Goal: Task Accomplishment & Management: Manage account settings

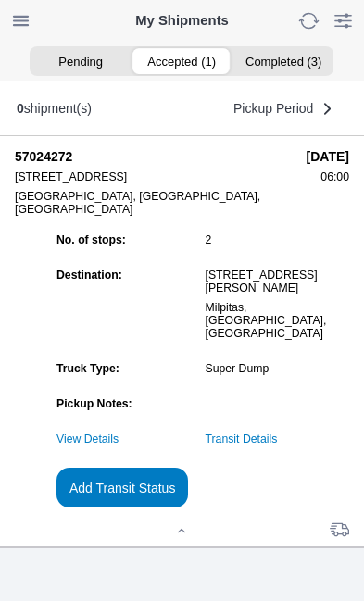
scroll to position [178, 0]
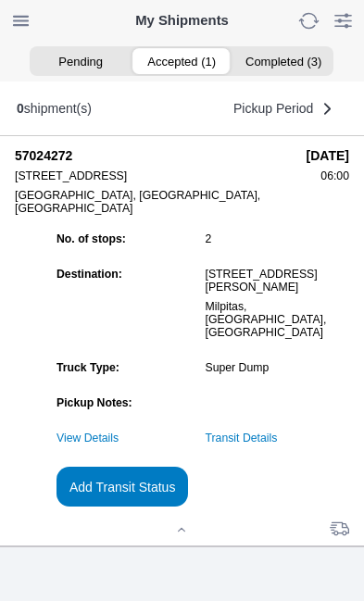
click at [0, 0] on slot "Add Transit Status" at bounding box center [0, 0] width 0 height 0
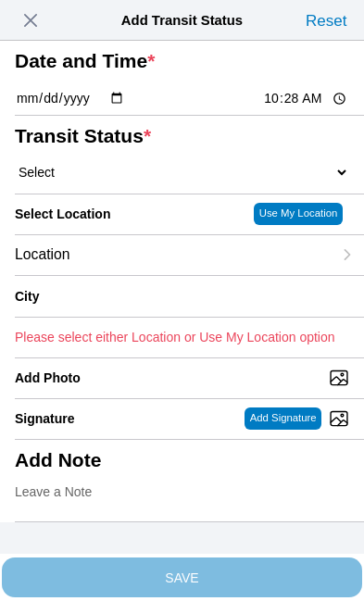
click at [303, 108] on input "10:28" at bounding box center [305, 98] width 87 height 19
type input "08:05"
click at [122, 181] on select "Select Arrive at Drop Off Arrive at Pickup Break Start Break Stop Depart Drop O…" at bounding box center [182, 172] width 334 height 17
select select "DPTDLVLOC"
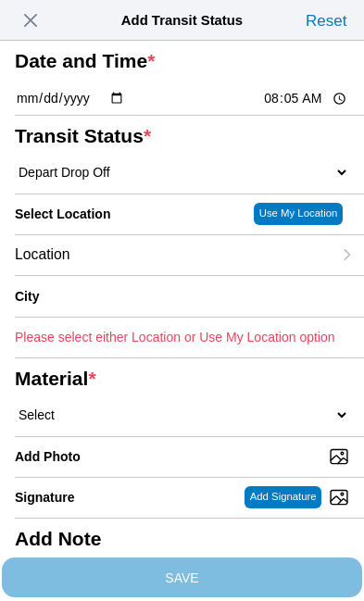
click at [154, 275] on div "Location" at bounding box center [173, 255] width 317 height 40
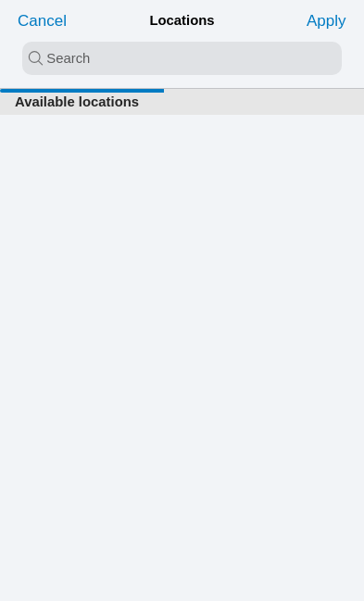
click at [56, 58] on input "search text" at bounding box center [181, 58] width 319 height 33
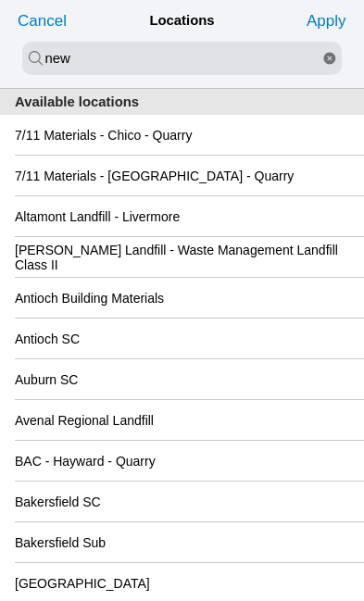
type input "new"
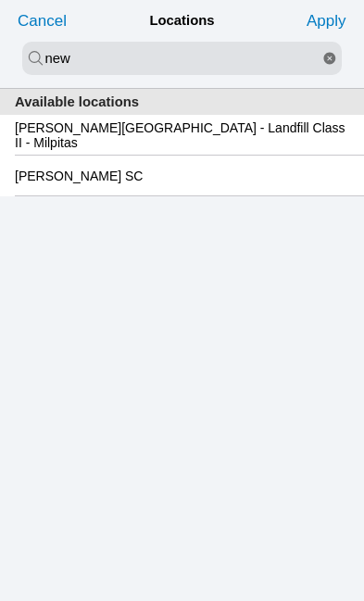
click at [0, 0] on slot "[PERSON_NAME][GEOGRAPHIC_DATA] - Landfill Class II - Milpitas" at bounding box center [0, 0] width 0 height 0
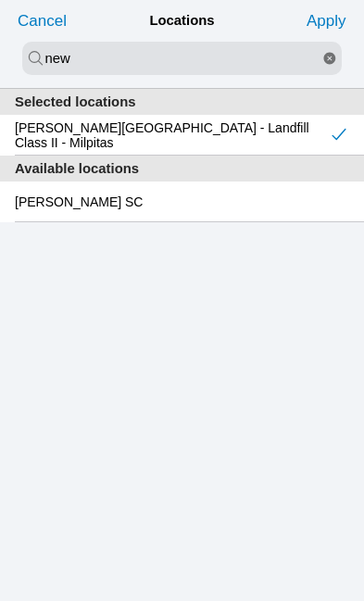
click at [0, 0] on slot "Apply" at bounding box center [0, 0] width 0 height 0
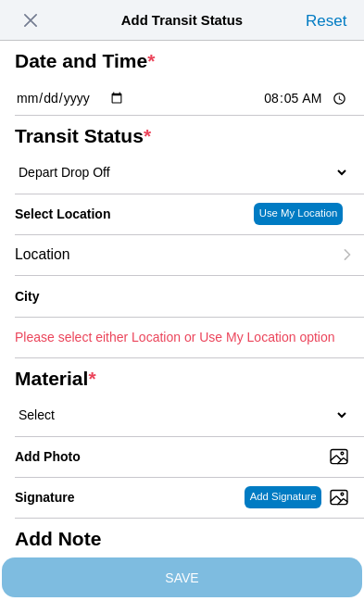
type input "Milpitas"
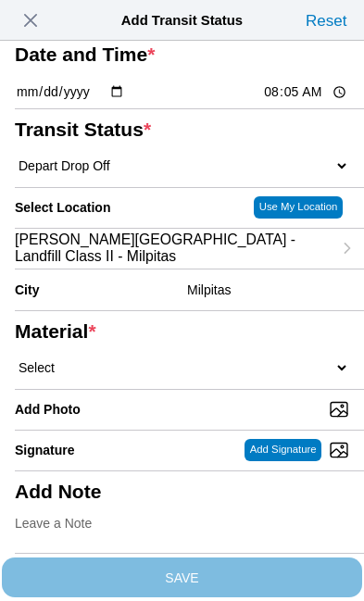
scroll to position [129, 0]
click at [161, 376] on select "Select 1" x 3" Rock 1" x 4" Rock 2" x 4" Rock Asphalt Cold Patch Backfill Spec …" at bounding box center [182, 367] width 334 height 17
select select "708654"
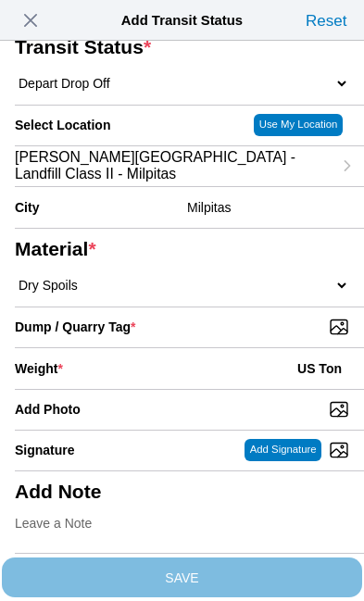
scroll to position [185, 0]
click at [256, 337] on input "Dump / Quarry Tag *" at bounding box center [189, 327] width 349 height 20
type input "C:\fakepath\image.jpg"
click at [164, 348] on div "Weight * US Ton" at bounding box center [182, 368] width 334 height 41
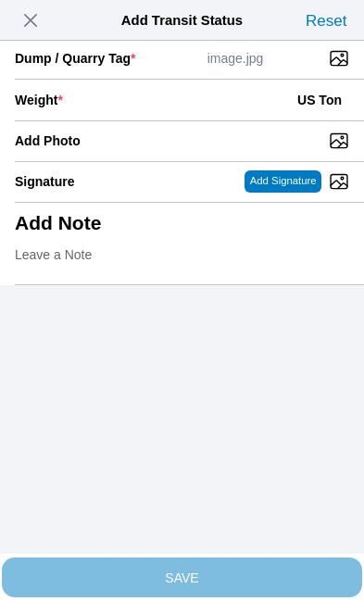
scroll to position [380, 0]
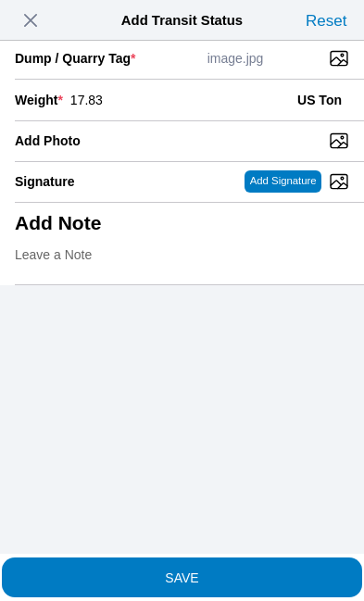
type input "17.83"
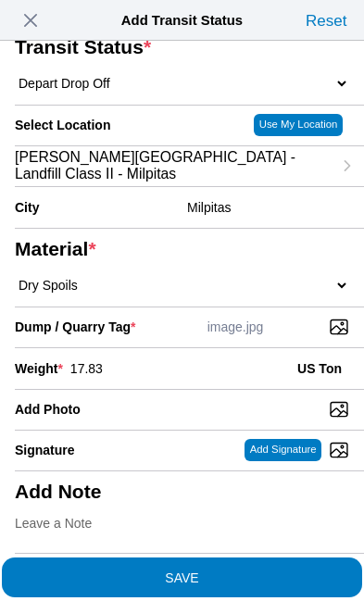
click at [238, 570] on span "SAVE" at bounding box center [182, 576] width 334 height 13
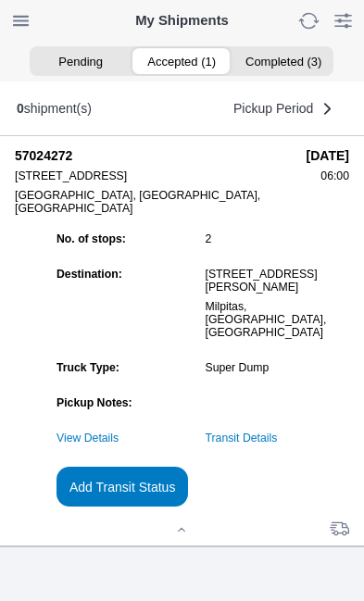
scroll to position [1, 0]
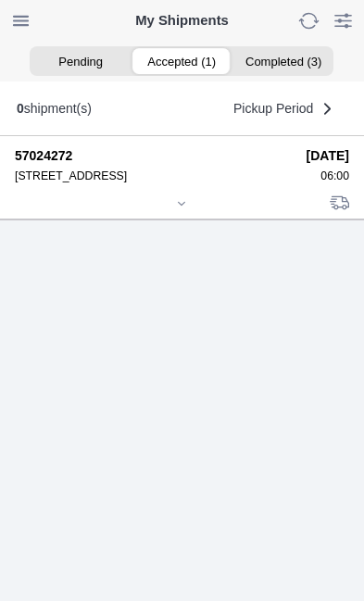
click at [181, 212] on div at bounding box center [182, 205] width 334 height 14
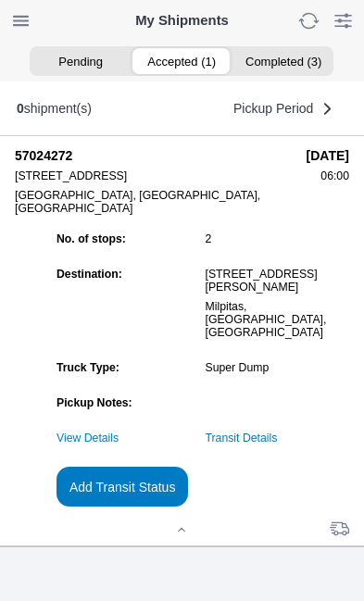
scroll to position [169, 0]
click at [0, 0] on slot "Add Transit Status" at bounding box center [0, 0] width 0 height 0
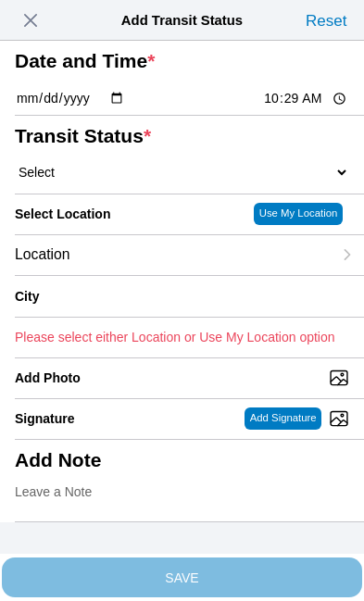
click at [306, 108] on input "10:29" at bounding box center [305, 98] width 87 height 19
type input "09:07"
click at [131, 181] on select "Select Arrive at Drop Off Arrive at Pickup Break Start Break Stop Depart Drop O…" at bounding box center [182, 172] width 334 height 17
select select "DPTPULOC"
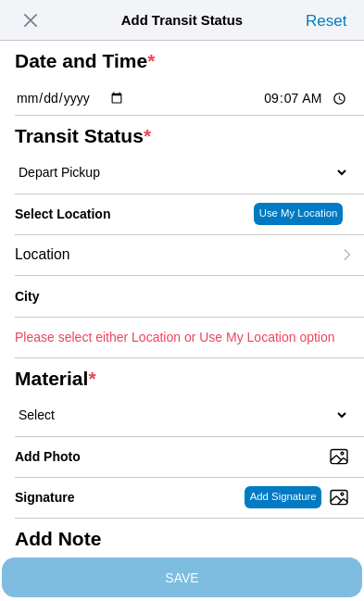
click at [153, 275] on div "Location" at bounding box center [173, 255] width 317 height 40
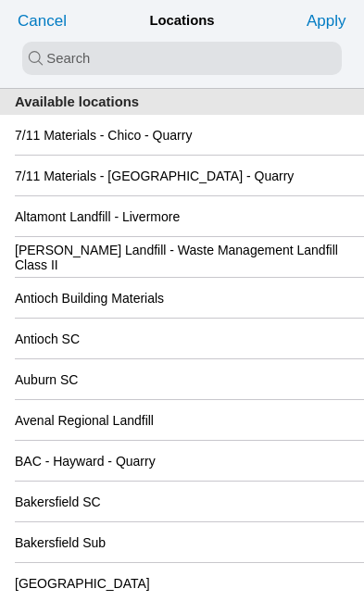
click at [77, 55] on input "search text" at bounding box center [181, 58] width 319 height 33
type input "san"
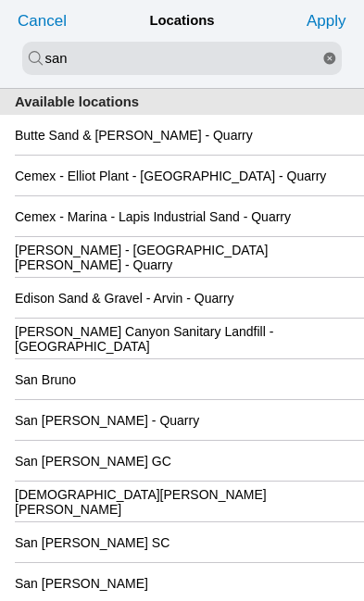
click at [234, 481] on div "San [PERSON_NAME] GC" at bounding box center [182, 461] width 334 height 40
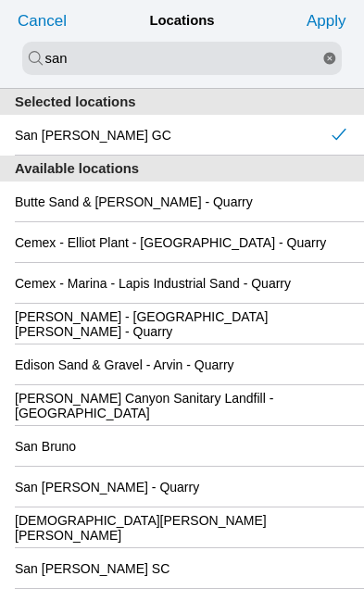
click at [0, 0] on slot "Apply" at bounding box center [0, 0] width 0 height 0
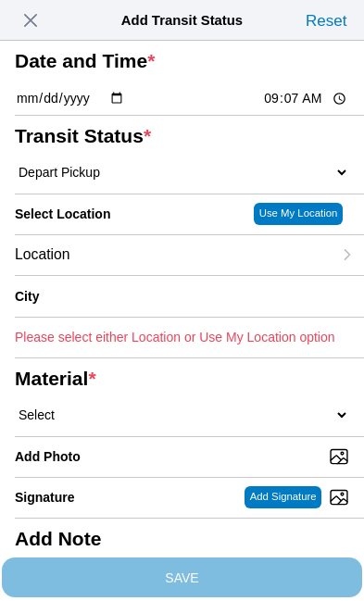
type input "[GEOGRAPHIC_DATA][PERSON_NAME]"
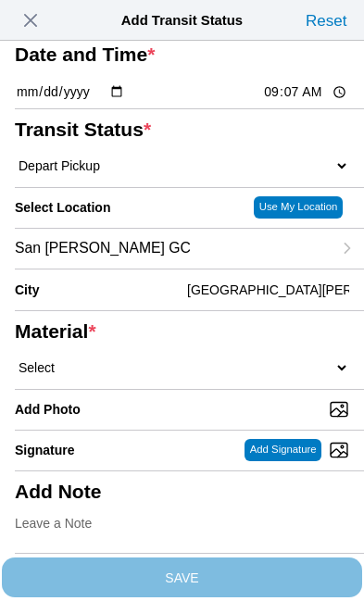
scroll to position [150, 0]
click at [154, 363] on select "Select 1" x 3" Rock 1" x 4" Rock 2" x 4" Rock Asphalt Cold Patch Backfill Spec …" at bounding box center [182, 367] width 334 height 17
select select "708654"
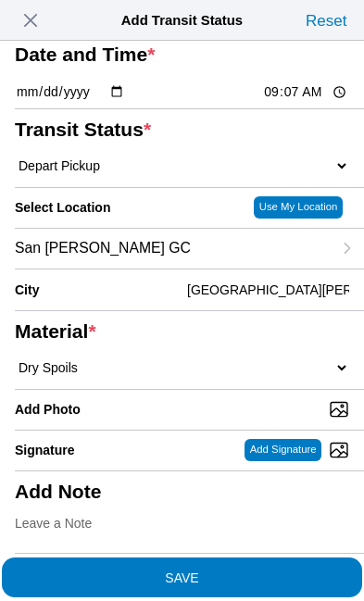
click at [257, 570] on span "SAVE" at bounding box center [182, 576] width 334 height 13
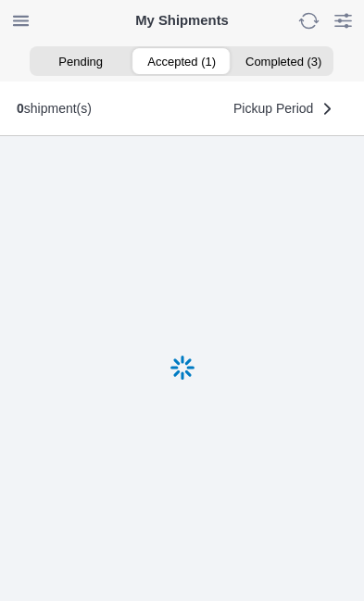
scroll to position [1, 0]
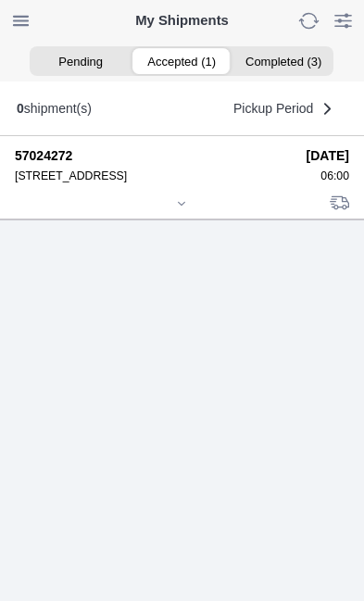
click at [188, 212] on div at bounding box center [182, 205] width 334 height 14
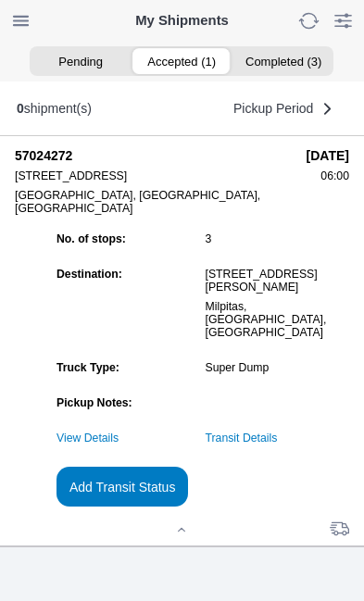
scroll to position [159, 0]
click at [278, 444] on link "Transit Details" at bounding box center [242, 437] width 72 height 13
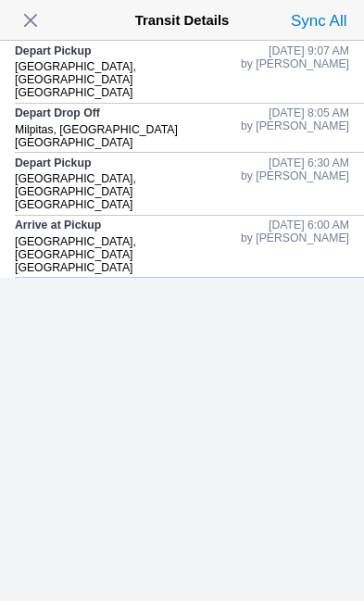
click at [40, 23] on span "button" at bounding box center [31, 20] width 26 height 26
